Goal: Task Accomplishment & Management: Manage account settings

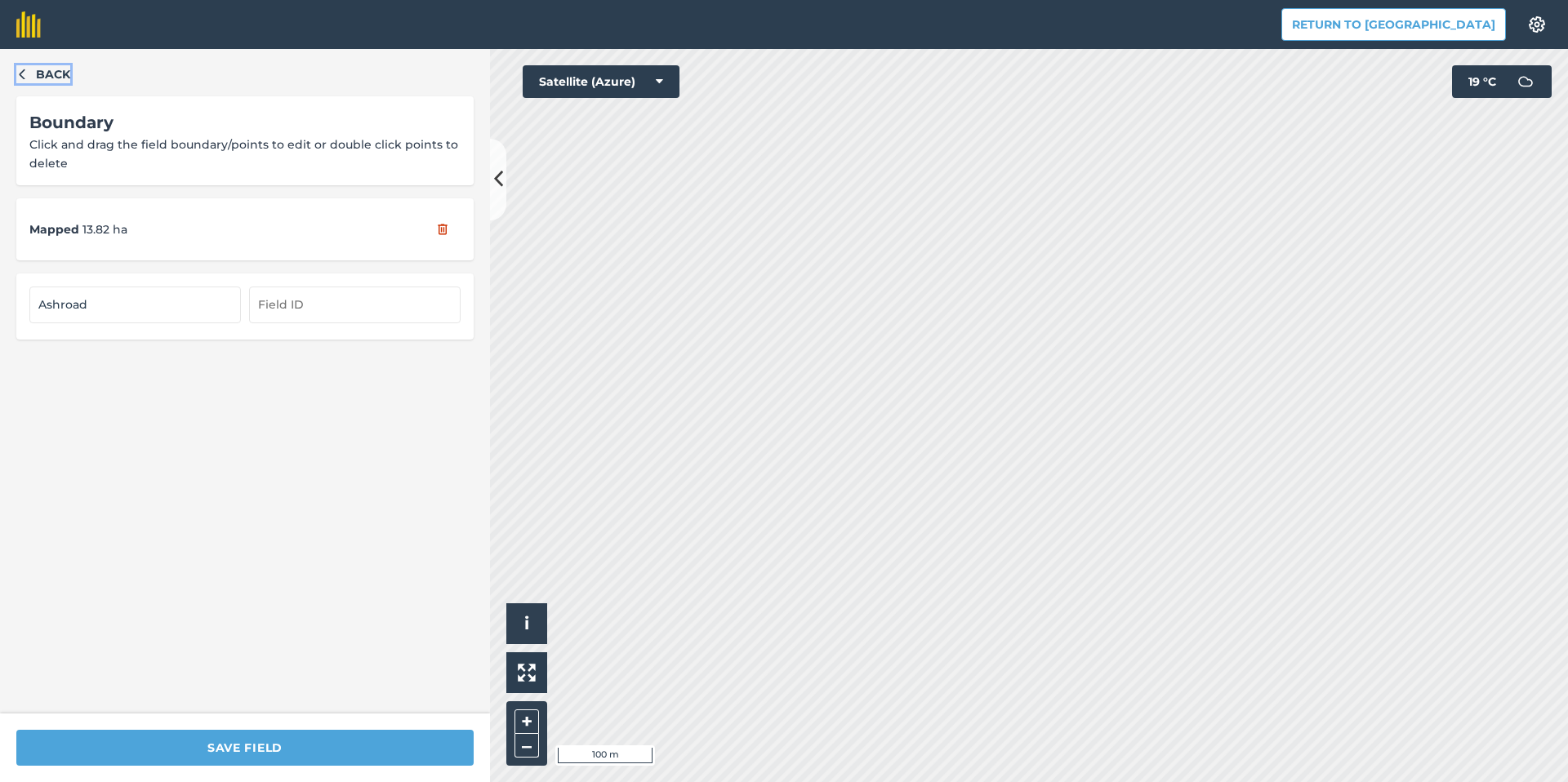
click at [41, 74] on span "Back" at bounding box center [52, 74] width 35 height 18
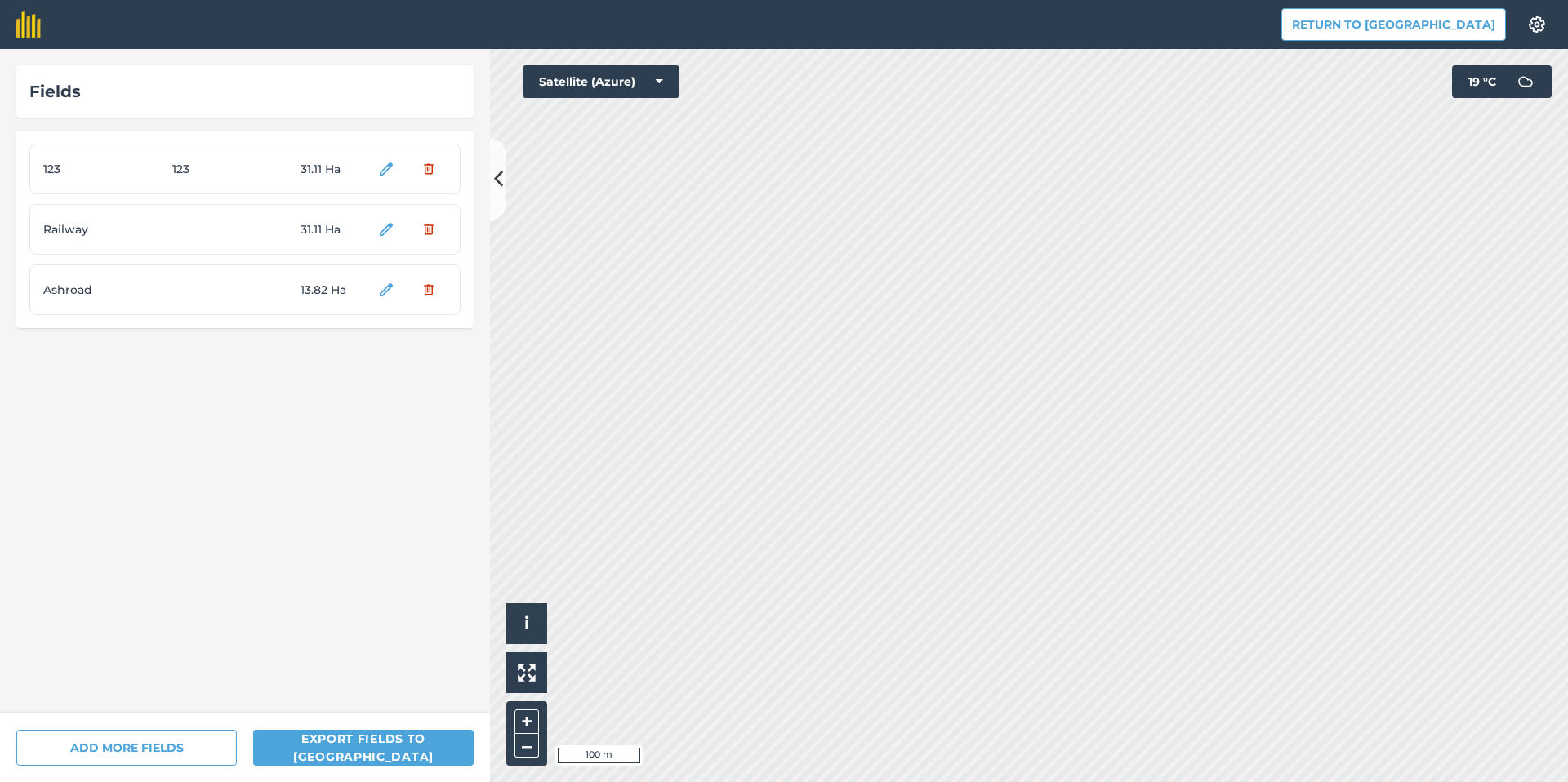
click at [137, 219] on div "Railway 31.11 Ha" at bounding box center [244, 229] width 431 height 51
click at [433, 171] on button "Yes" at bounding box center [424, 169] width 45 height 33
